Goal: Task Accomplishment & Management: Use online tool/utility

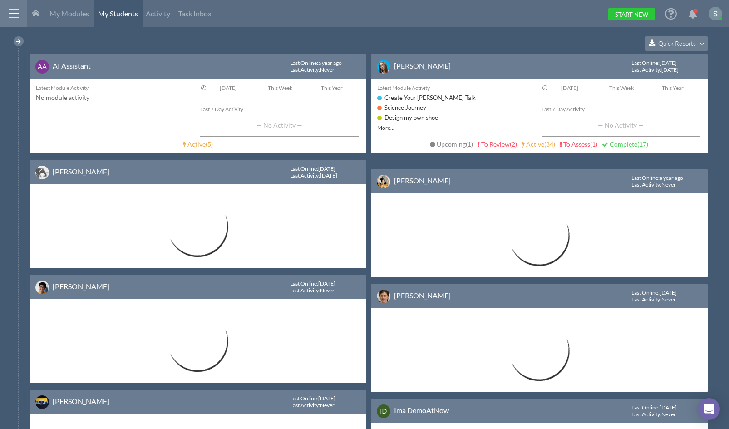
click at [10, 12] on div at bounding box center [13, 13] width 27 height 27
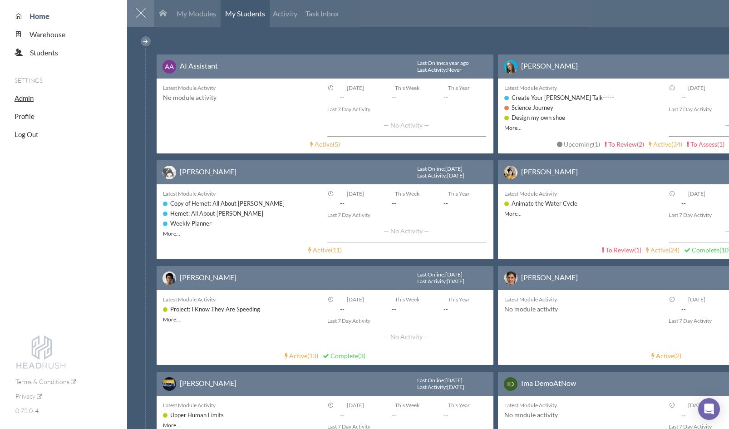
click at [29, 98] on span "Admin" at bounding box center [24, 98] width 19 height 8
select select "20"
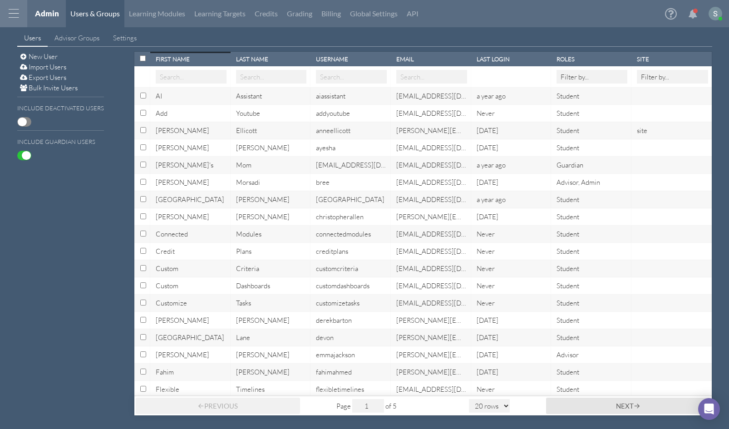
click at [162, 133] on div "[PERSON_NAME]" at bounding box center [191, 131] width 71 height 10
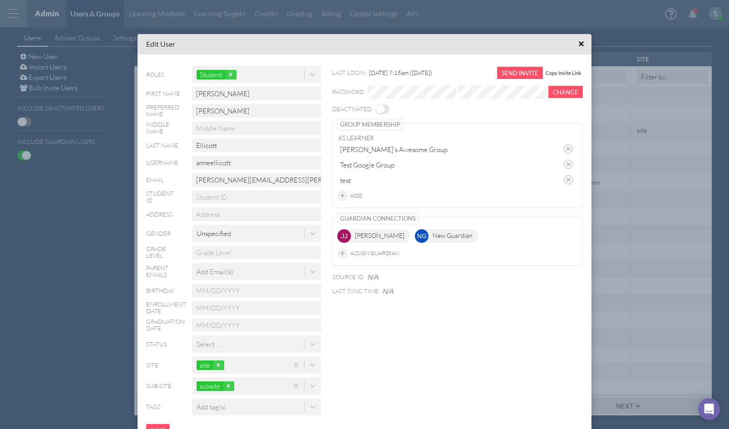
scroll to position [29, 0]
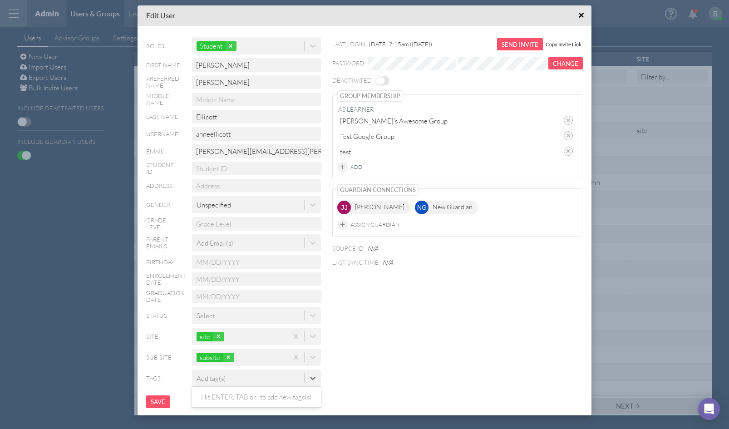
click at [266, 381] on div "Add tag(s)" at bounding box center [248, 378] width 112 height 15
type input "2025"
click at [224, 379] on icon at bounding box center [224, 377] width 3 height 3
click at [582, 16] on span "×" at bounding box center [581, 15] width 6 height 11
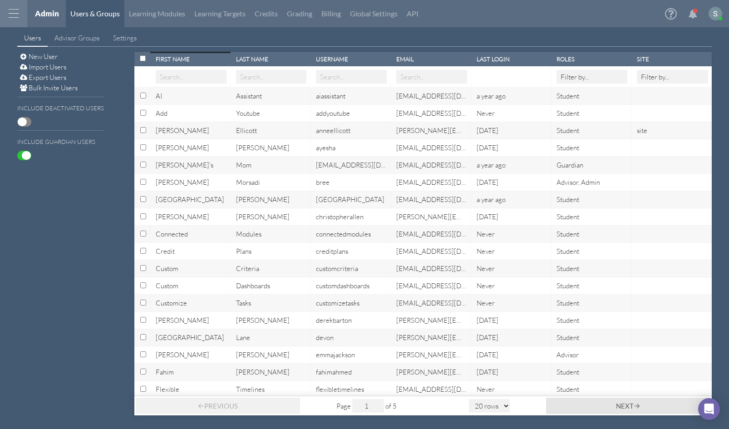
click at [142, 113] on input "Select row with id:select-WBx5eAnq2zRKzvG2e" at bounding box center [143, 113] width 6 height 6
checkbox input "true"
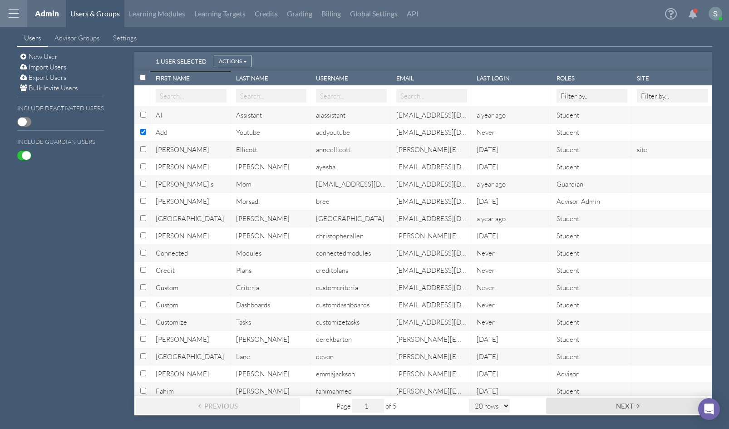
click at [144, 169] on input "Select row with id:select-apn6RoAtpNpDTzgj7" at bounding box center [143, 166] width 6 height 6
click at [144, 169] on input "Un-select row with id:select-apn6RoAtpNpDTzgj7" at bounding box center [143, 166] width 6 height 6
checkbox input "false"
click at [145, 134] on input "Un-select row with id:select-WBx5eAnq2zRKzvG2e" at bounding box center [143, 132] width 6 height 6
checkbox input "false"
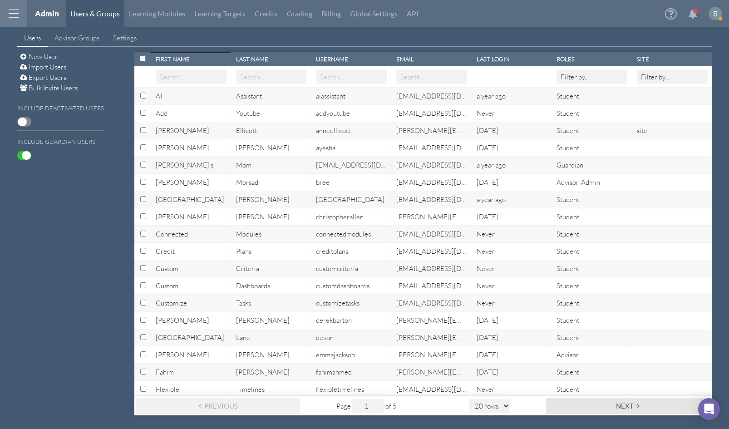
click at [19, 20] on div at bounding box center [13, 13] width 27 height 27
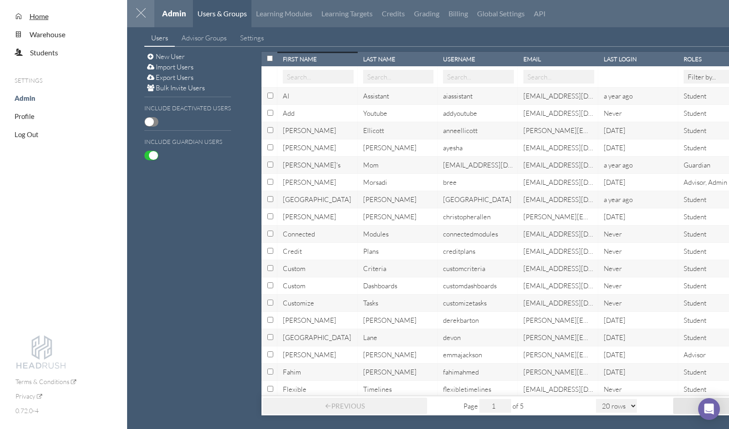
click at [38, 18] on span "Home" at bounding box center [38, 16] width 19 height 9
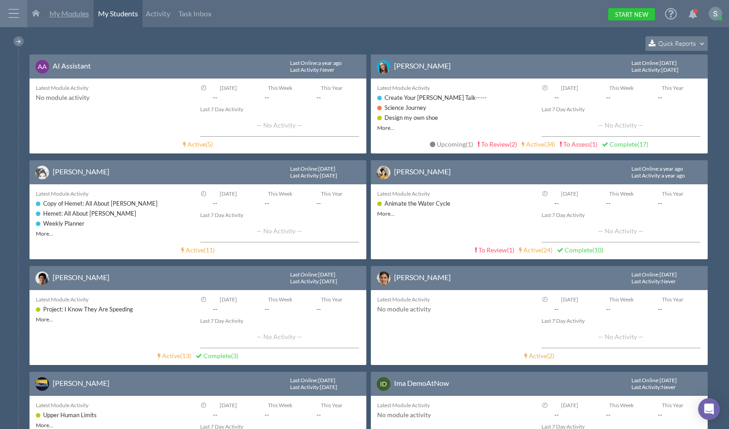
click at [79, 13] on span "My Modules" at bounding box center [68, 13] width 39 height 9
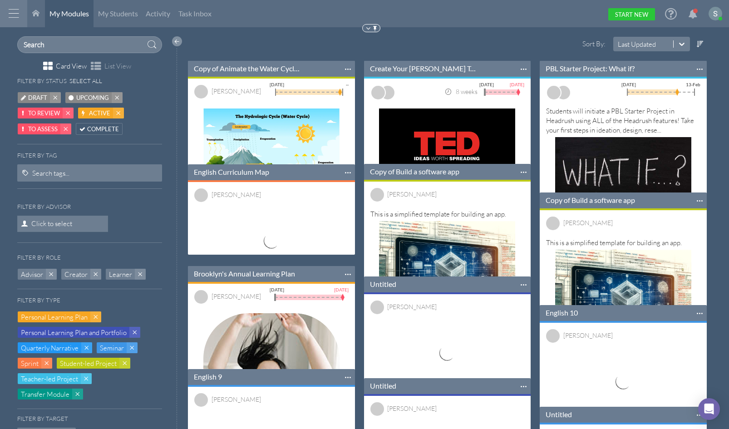
click at [174, 40] on div at bounding box center [177, 41] width 10 height 10
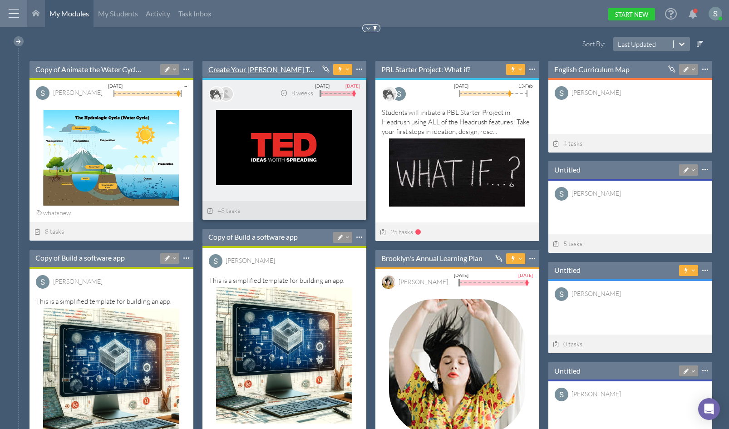
click at [255, 69] on link "Create Your [PERSON_NAME] Talk-----" at bounding box center [261, 69] width 106 height 10
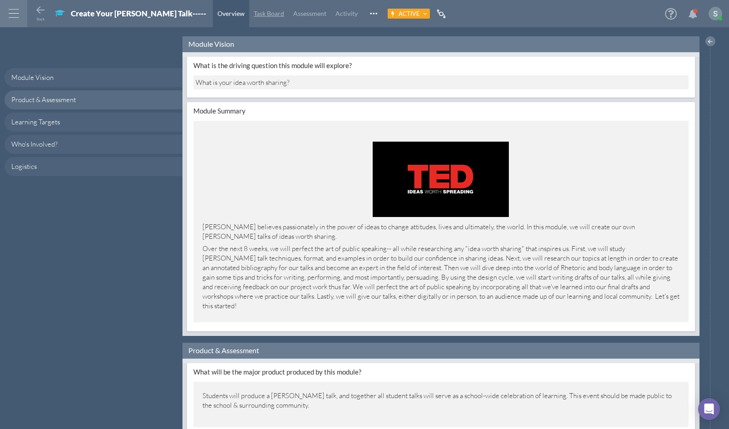
click at [254, 15] on span "Task Board" at bounding box center [269, 14] width 30 height 8
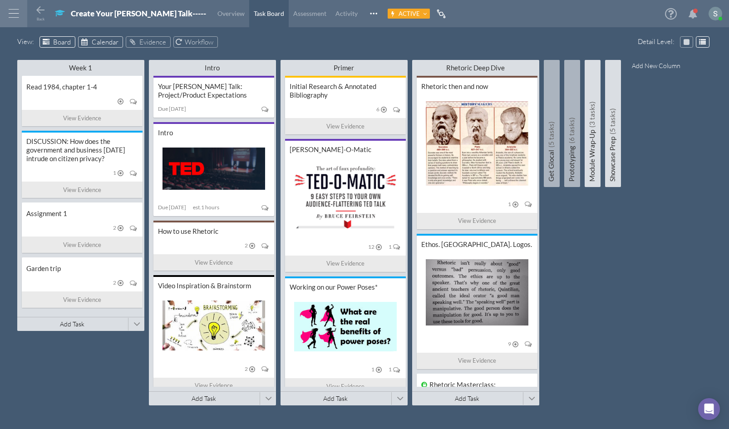
click at [102, 43] on span "Calendar" at bounding box center [105, 42] width 27 height 9
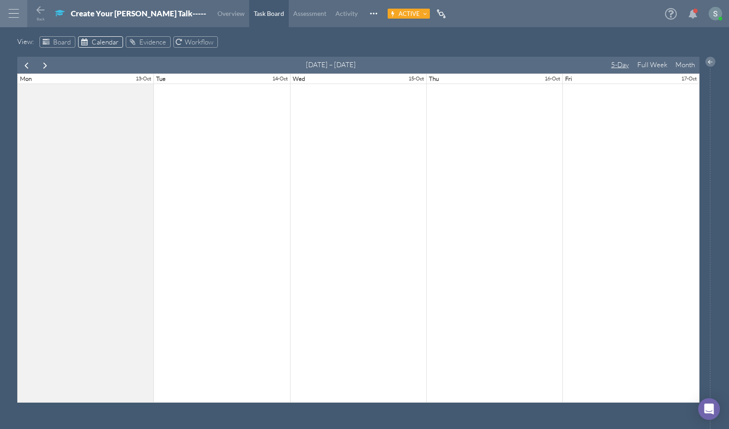
click at [685, 60] on button "Month" at bounding box center [685, 65] width 29 height 16
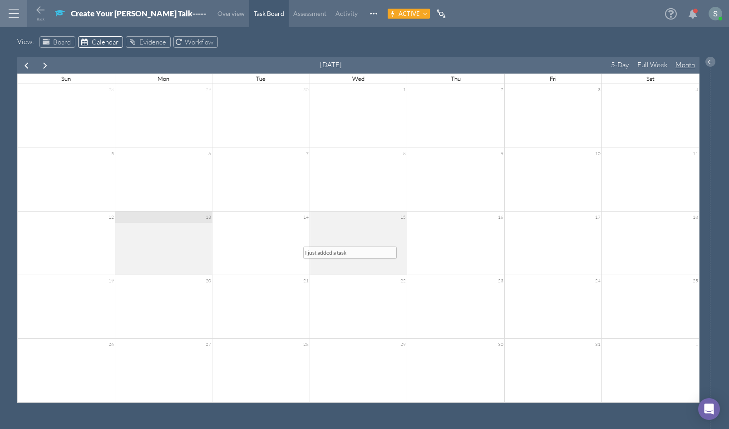
drag, startPoint x: 544, startPoint y: 357, endPoint x: 345, endPoint y: 251, distance: 225.5
click at [345, 251] on div "[DATE] 5-Day Full Week Month Sun Mon Tue Wed Thu Fri Sat 28 29 30 1 2 3 4 5 6 7…" at bounding box center [358, 230] width 682 height 346
click at [217, 12] on span "Overview" at bounding box center [230, 14] width 27 height 8
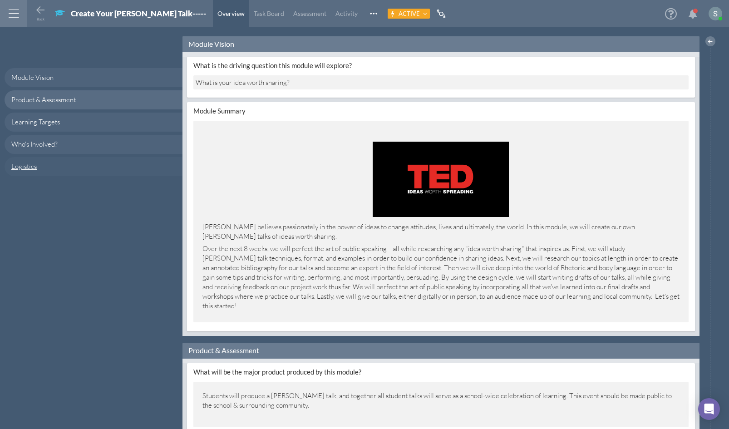
click at [48, 166] on link "Logistics" at bounding box center [94, 166] width 178 height 19
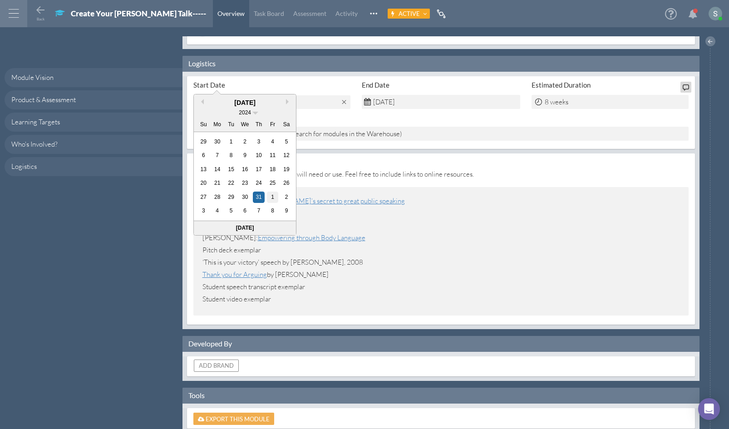
click at [273, 200] on div "1" at bounding box center [273, 197] width 12 height 12
type input "[DATE]"
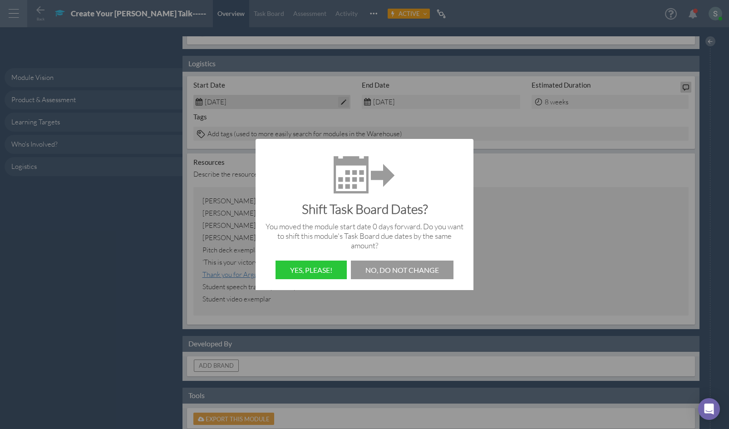
click at [438, 271] on button "No, do not change" at bounding box center [402, 269] width 103 height 19
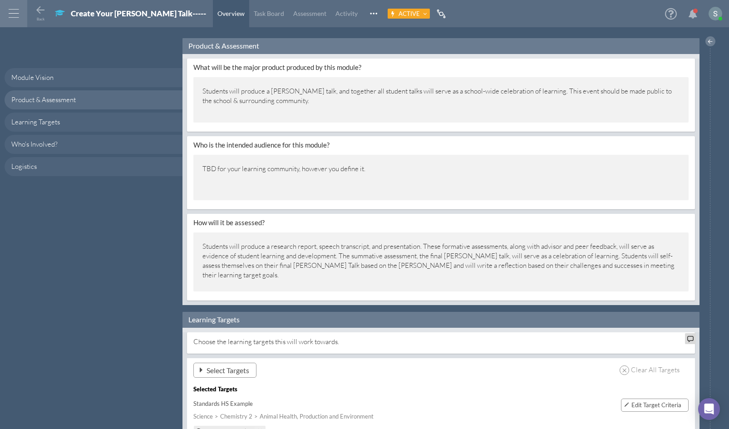
scroll to position [258, 0]
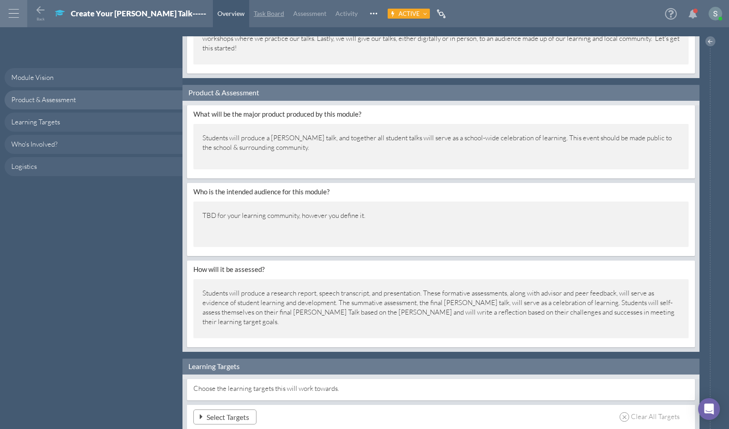
click at [254, 15] on span "Task Board" at bounding box center [269, 14] width 30 height 8
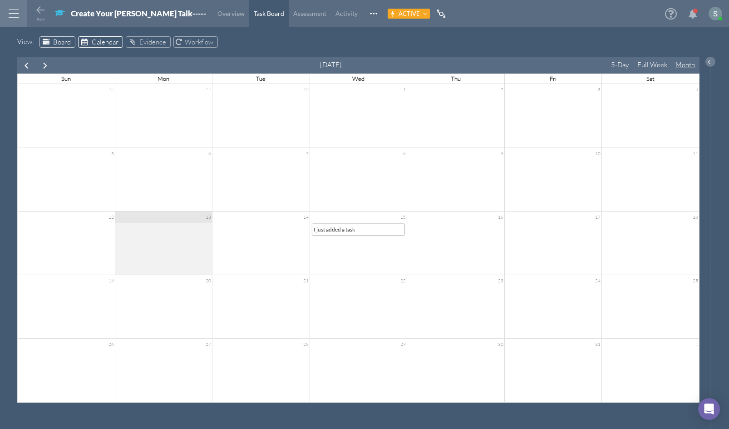
click at [56, 42] on span "Board" at bounding box center [62, 42] width 18 height 9
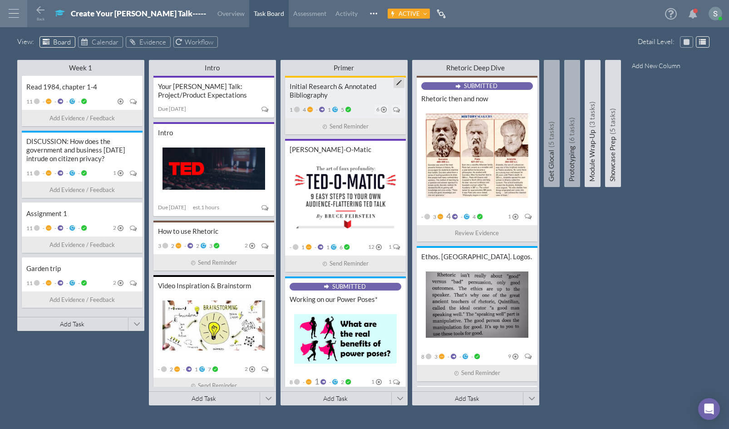
click at [332, 96] on div "Initial Research & Annotated Bibliography" at bounding box center [345, 90] width 112 height 17
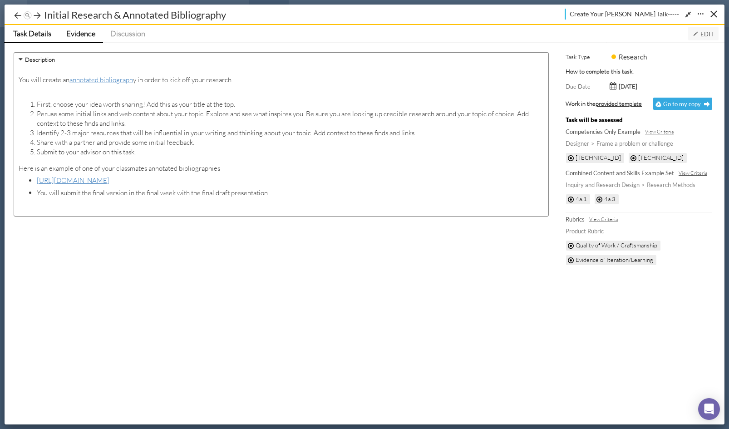
click at [90, 34] on span "Evidence" at bounding box center [80, 34] width 29 height 10
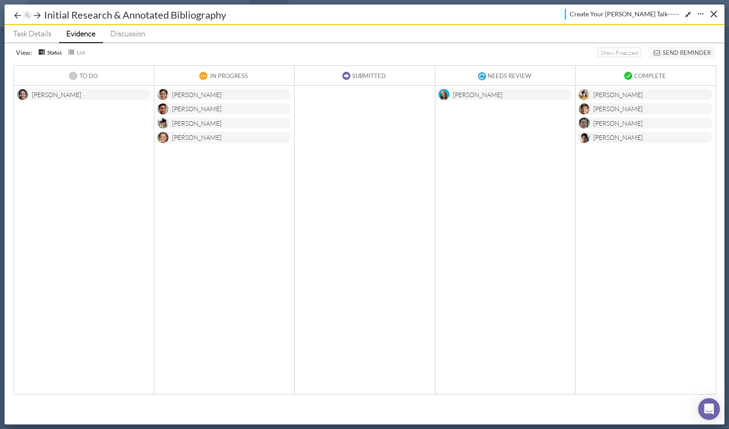
click at [690, 55] on button "Send Reminder" at bounding box center [681, 52] width 67 height 12
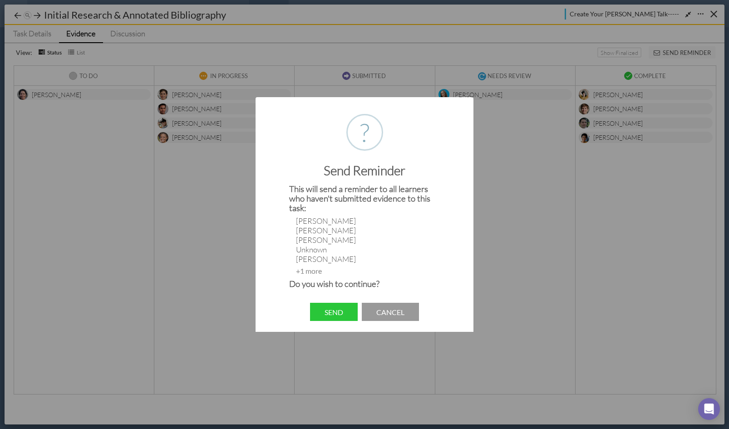
click at [397, 309] on button "Cancel" at bounding box center [390, 312] width 57 height 19
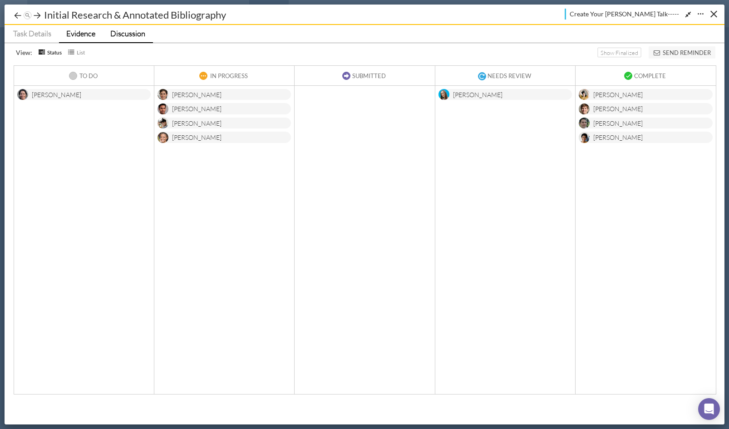
click at [134, 32] on span "Discussion" at bounding box center [127, 34] width 35 height 10
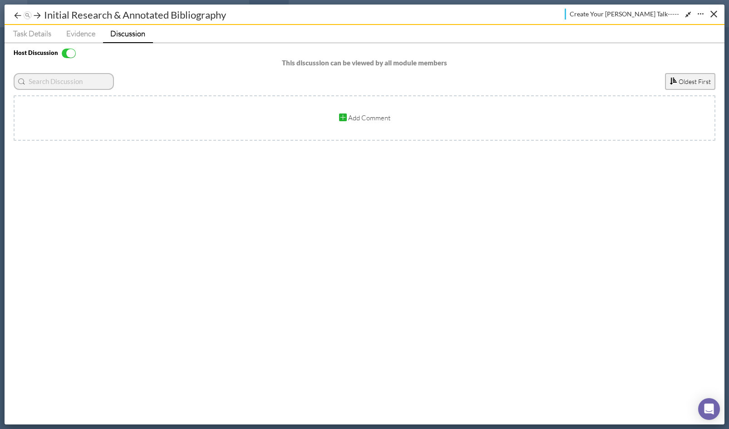
click at [308, 124] on div "Add Comment" at bounding box center [364, 117] width 701 height 45
